Goal: Use online tool/utility: Utilize a website feature to perform a specific function

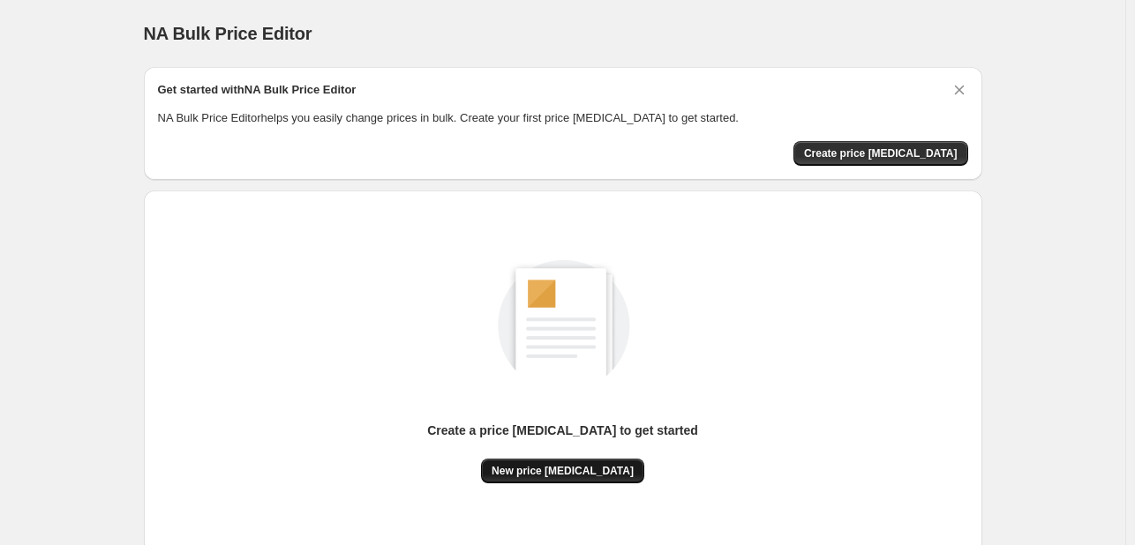
click at [569, 465] on span "New price [MEDICAL_DATA]" at bounding box center [562, 471] width 142 height 14
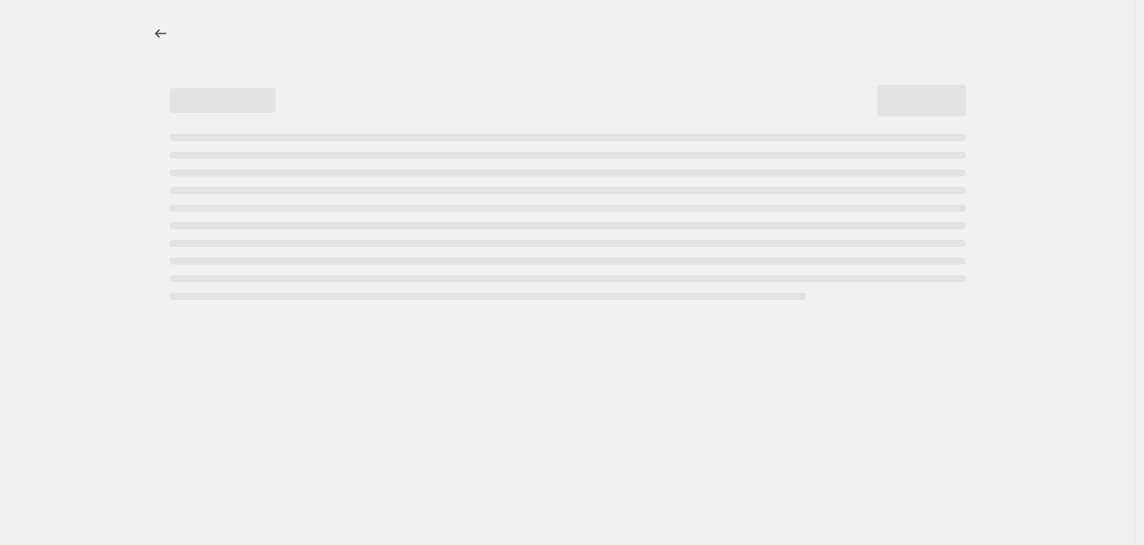
select select "percentage"
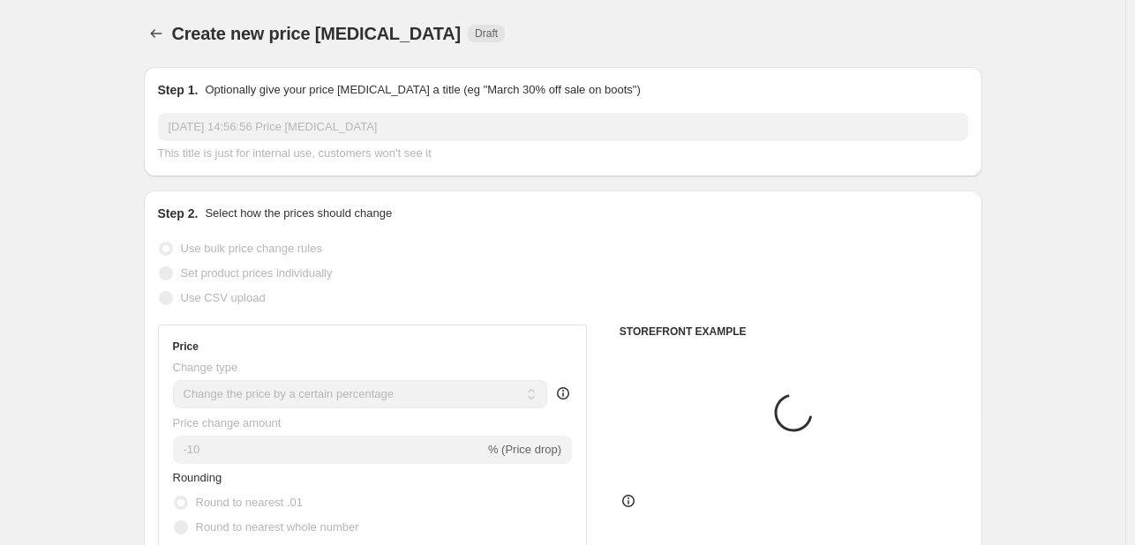
scroll to position [88, 0]
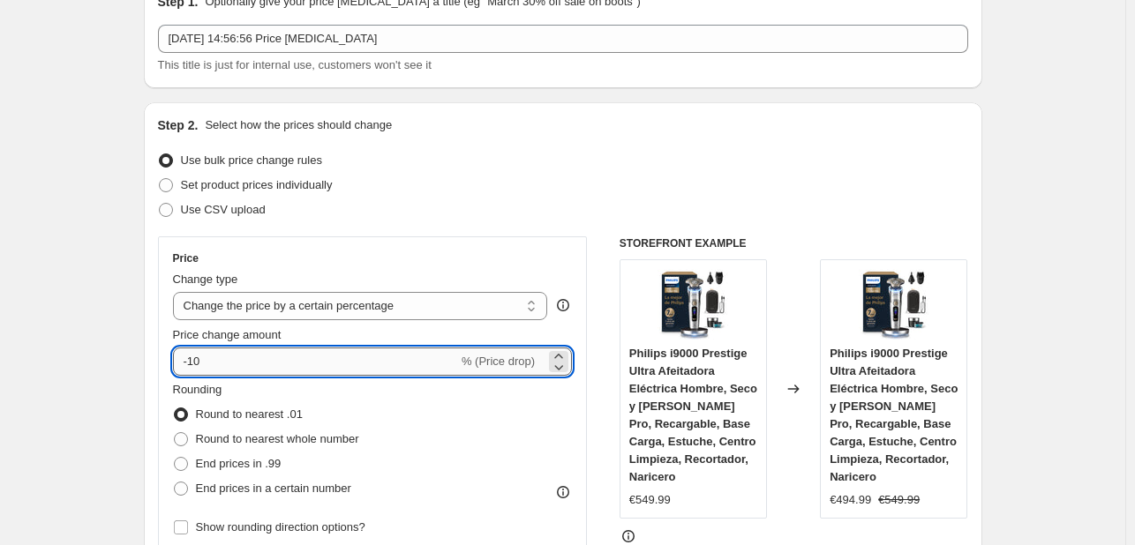
click at [254, 367] on input "-10" at bounding box center [315, 362] width 285 height 28
type input "-1"
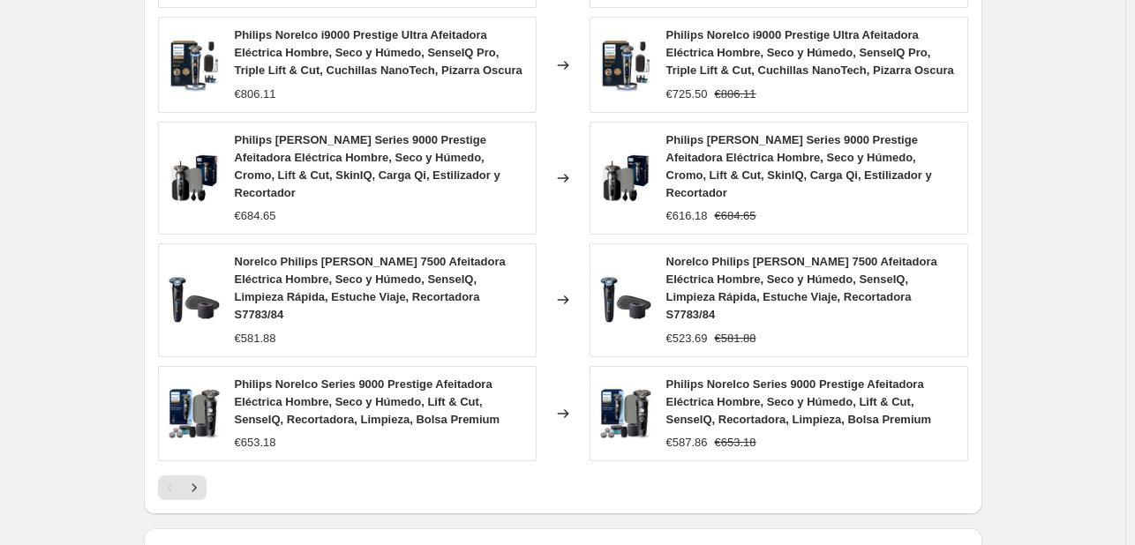
scroll to position [1235, 0]
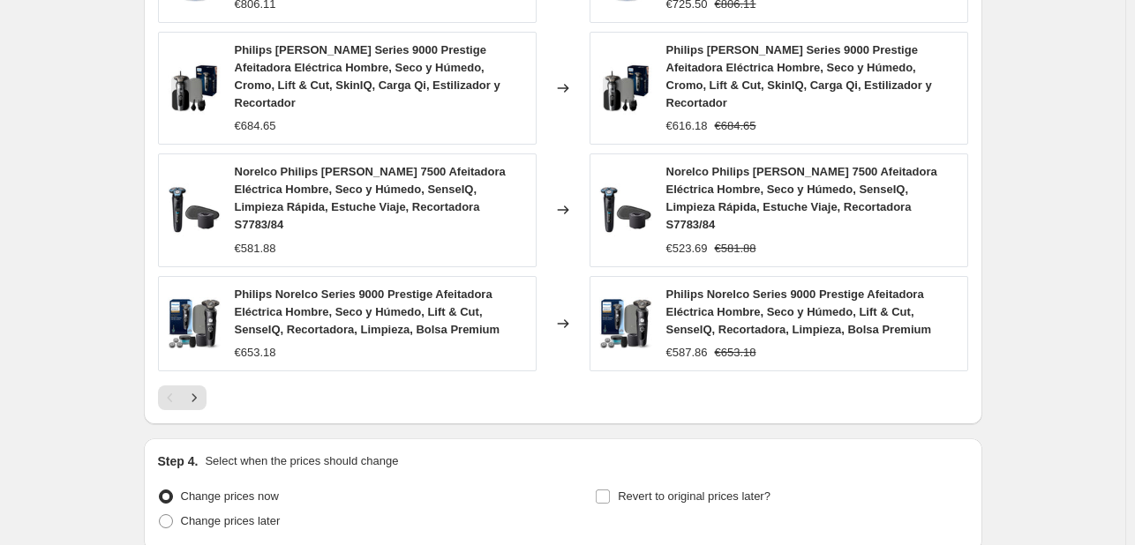
type input "-30"
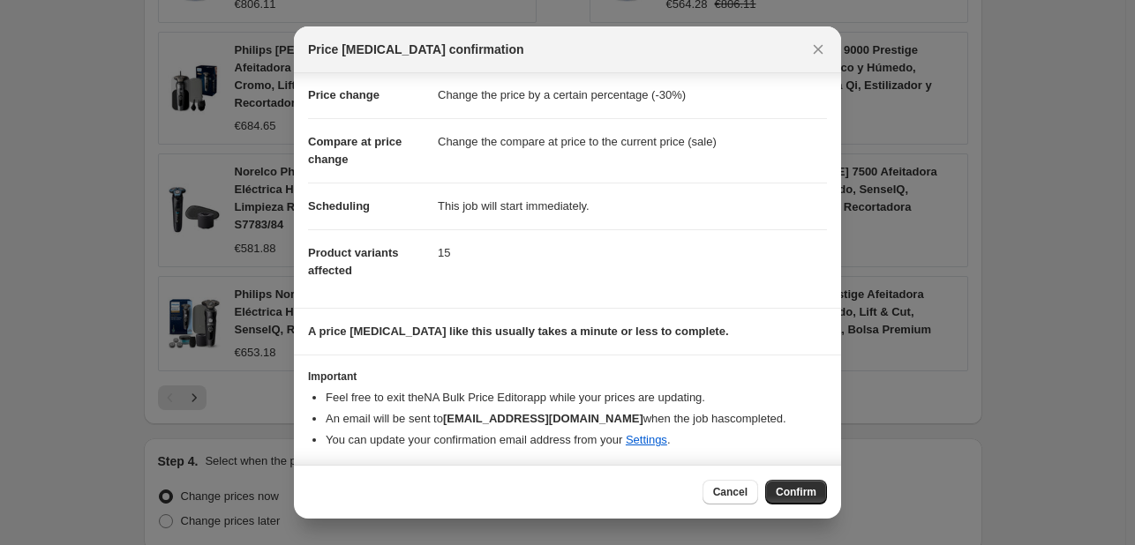
scroll to position [34, 0]
click at [787, 491] on span "Confirm" at bounding box center [796, 492] width 41 height 14
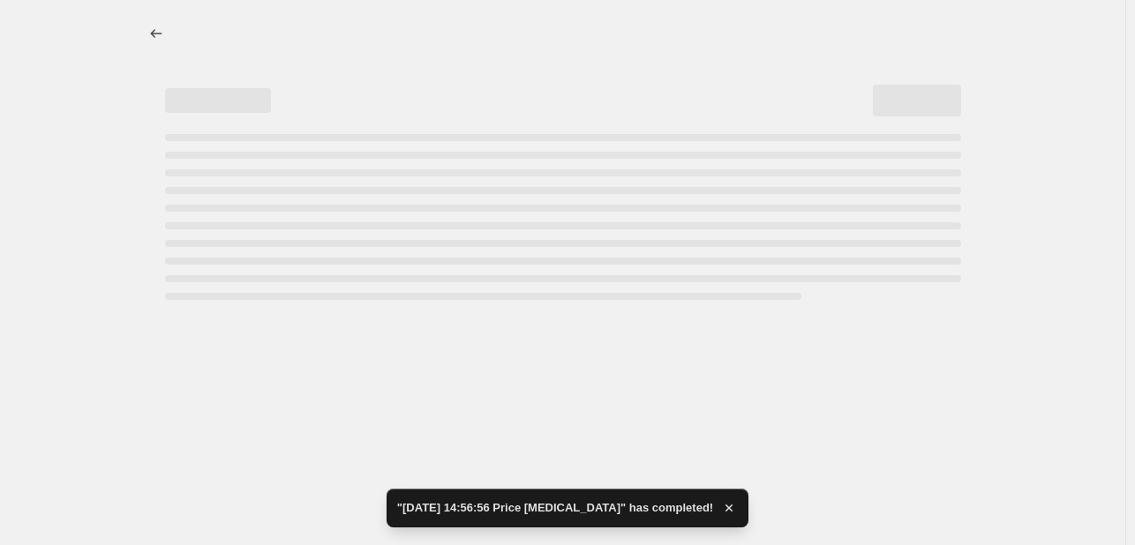
select select "percentage"
